Goal: Task Accomplishment & Management: Manage account settings

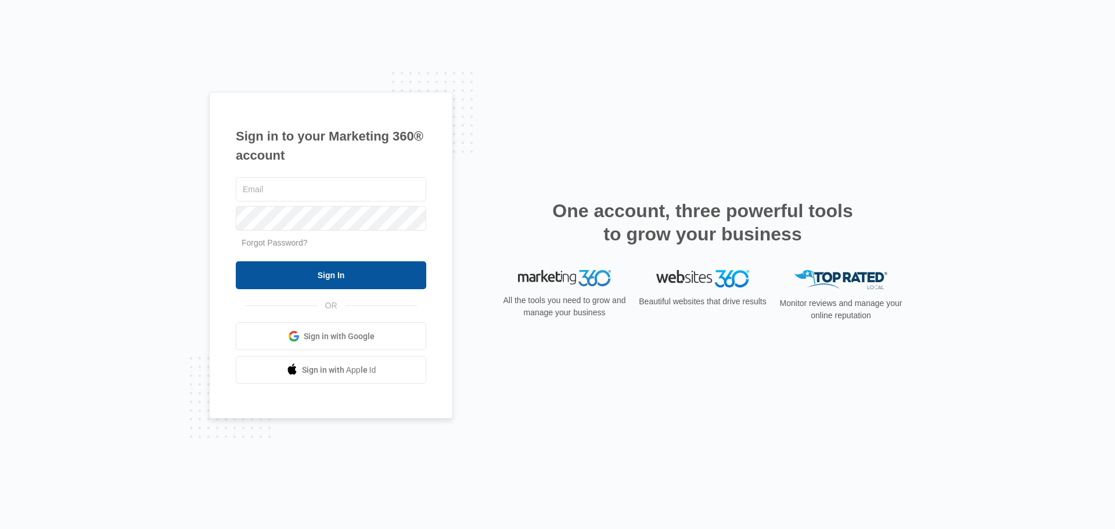
type input "[EMAIL_ADDRESS][DOMAIN_NAME]"
click at [355, 275] on input "Sign In" at bounding box center [331, 275] width 191 height 28
